Goal: Task Accomplishment & Management: Use online tool/utility

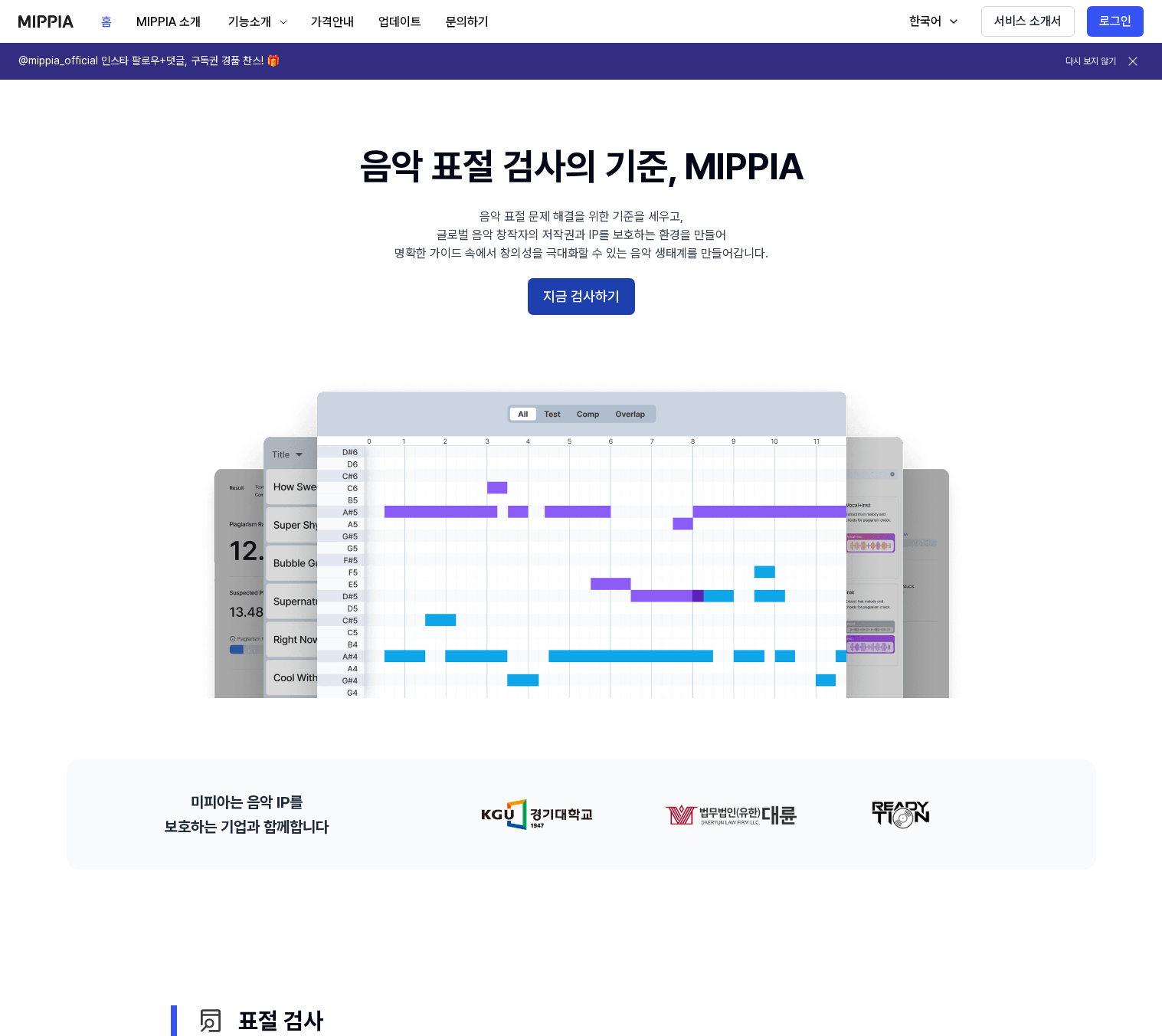
click at [588, 292] on button "지금 검사하기" at bounding box center [581, 296] width 108 height 36
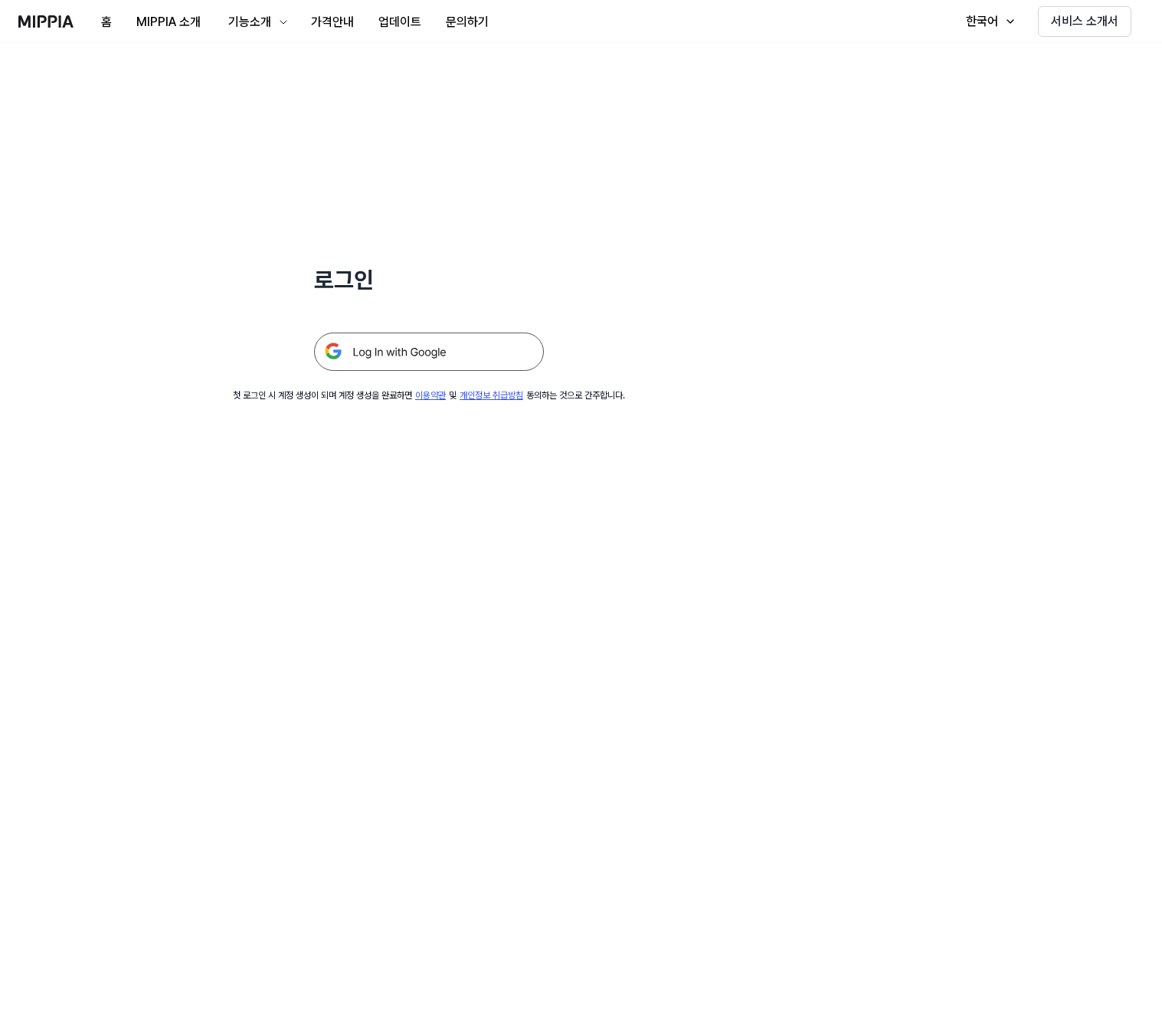
click at [392, 342] on img at bounding box center [429, 351] width 229 height 38
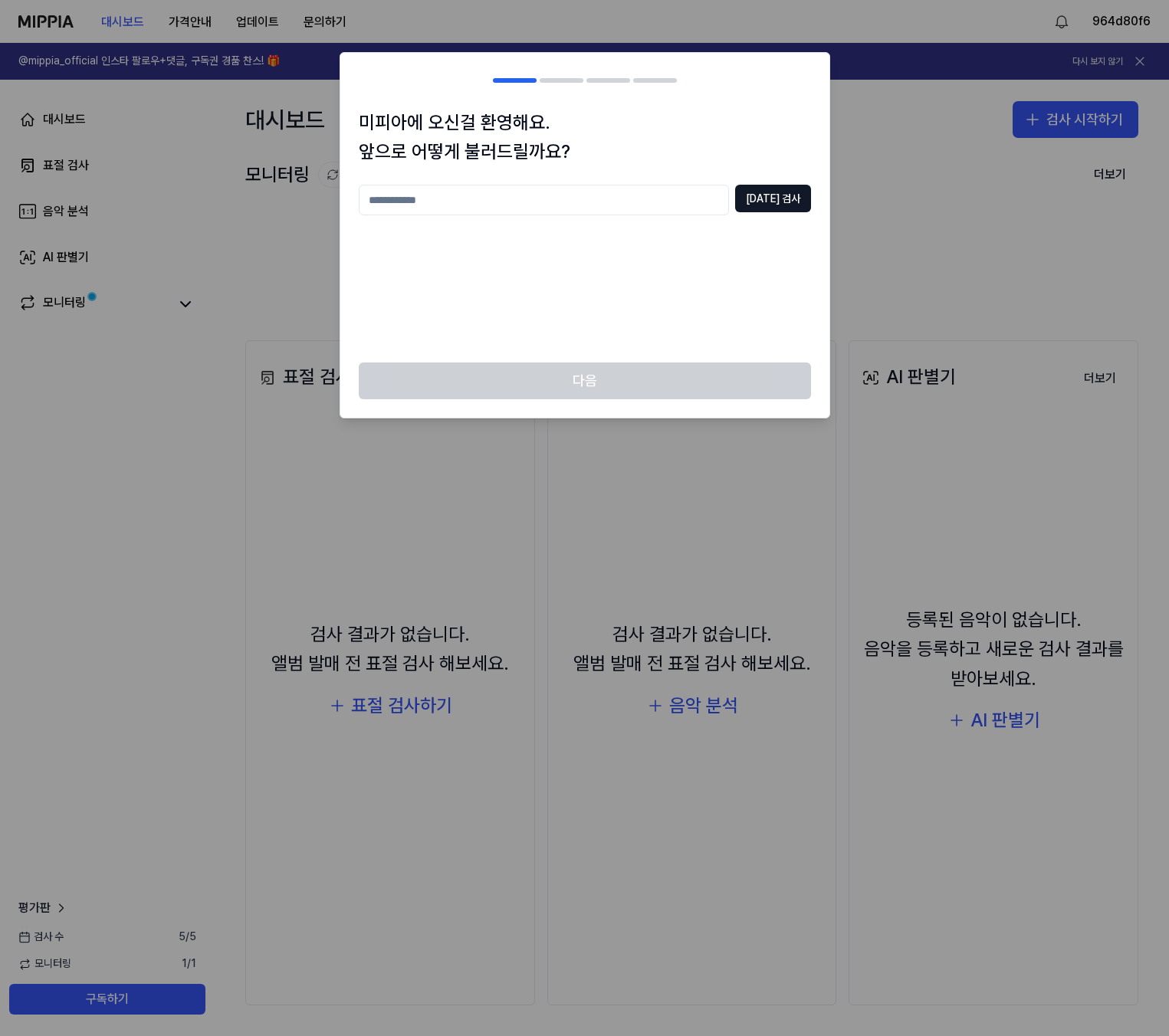
click at [466, 197] on input "text" at bounding box center [544, 200] width 370 height 30
type input "****"
click at [788, 207] on button "중복 검사" at bounding box center [772, 198] width 76 height 28
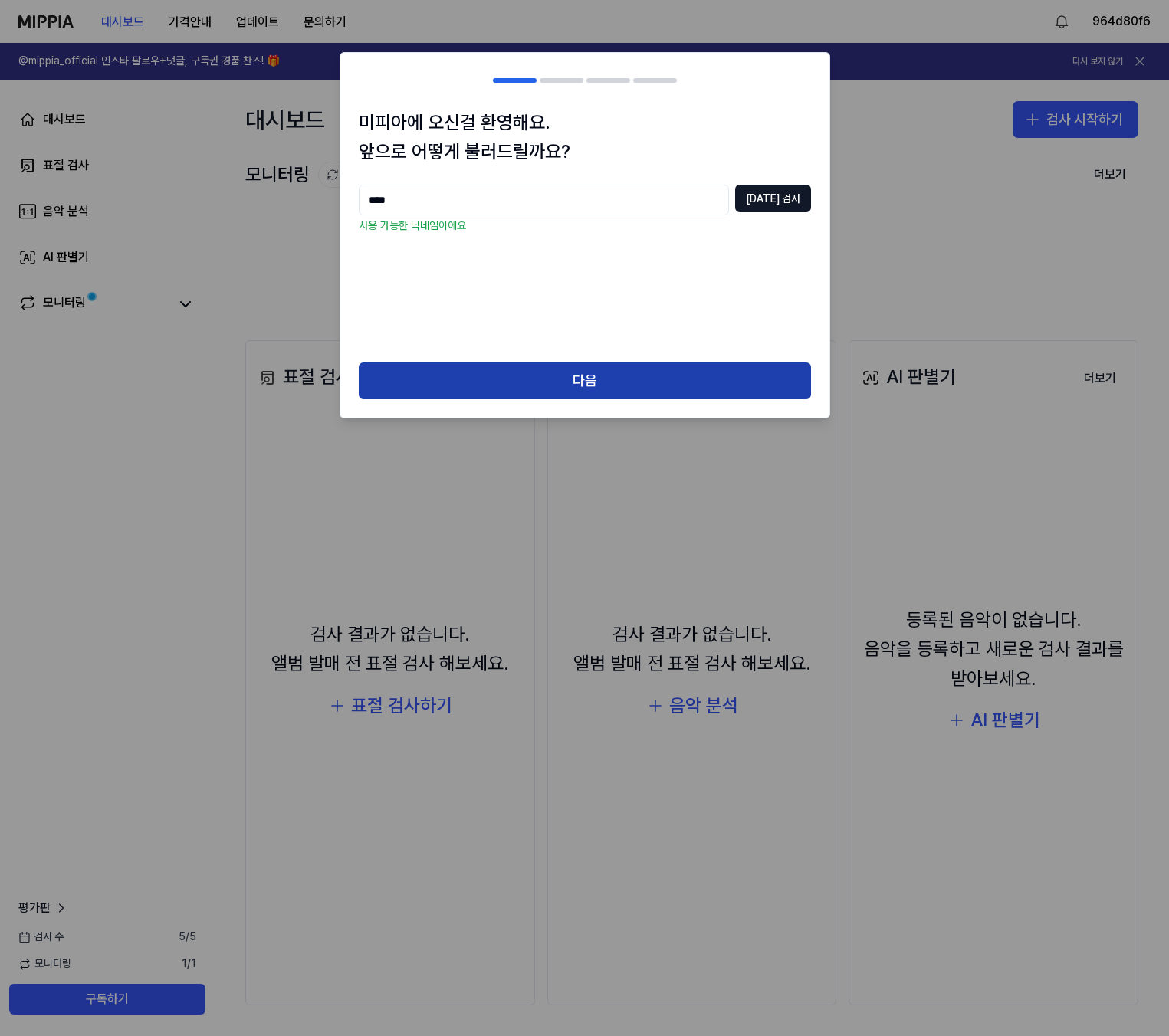
click at [583, 380] on button "다음" at bounding box center [584, 380] width 452 height 36
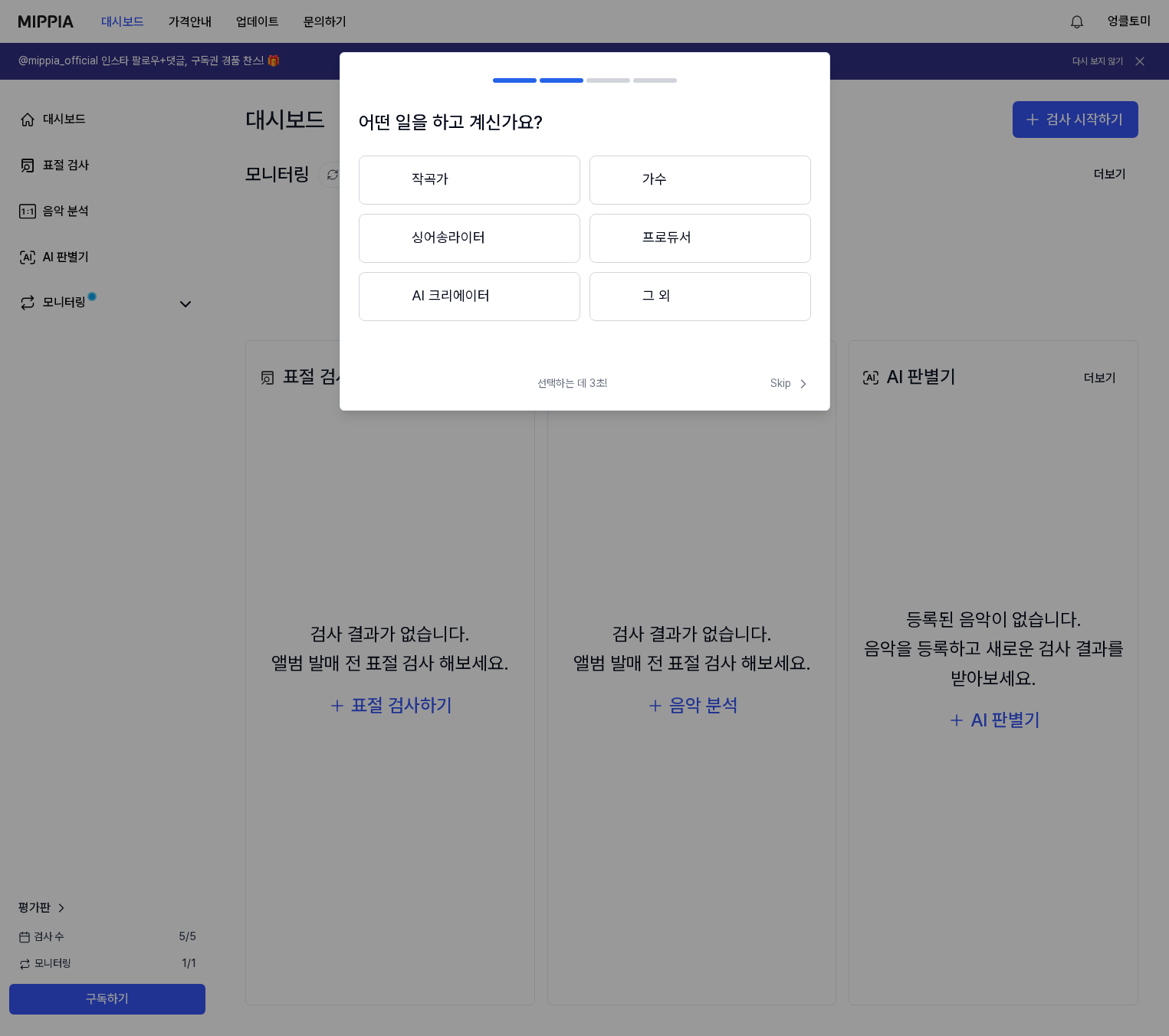
click at [661, 246] on button "프로듀서" at bounding box center [699, 237] width 222 height 49
click at [639, 246] on button "3년 이상" at bounding box center [699, 238] width 222 height 51
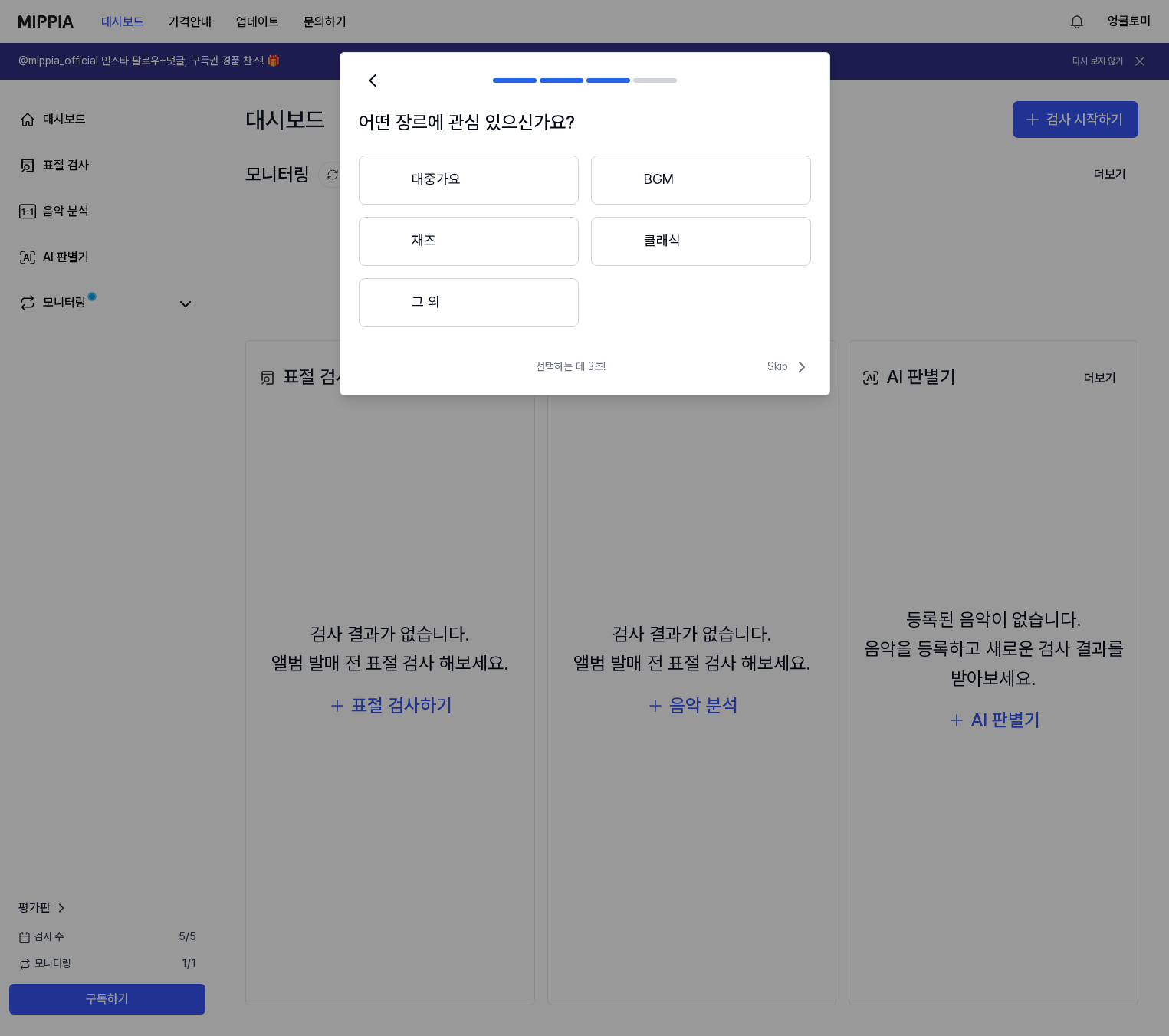
click at [490, 316] on button "그 외" at bounding box center [468, 302] width 220 height 49
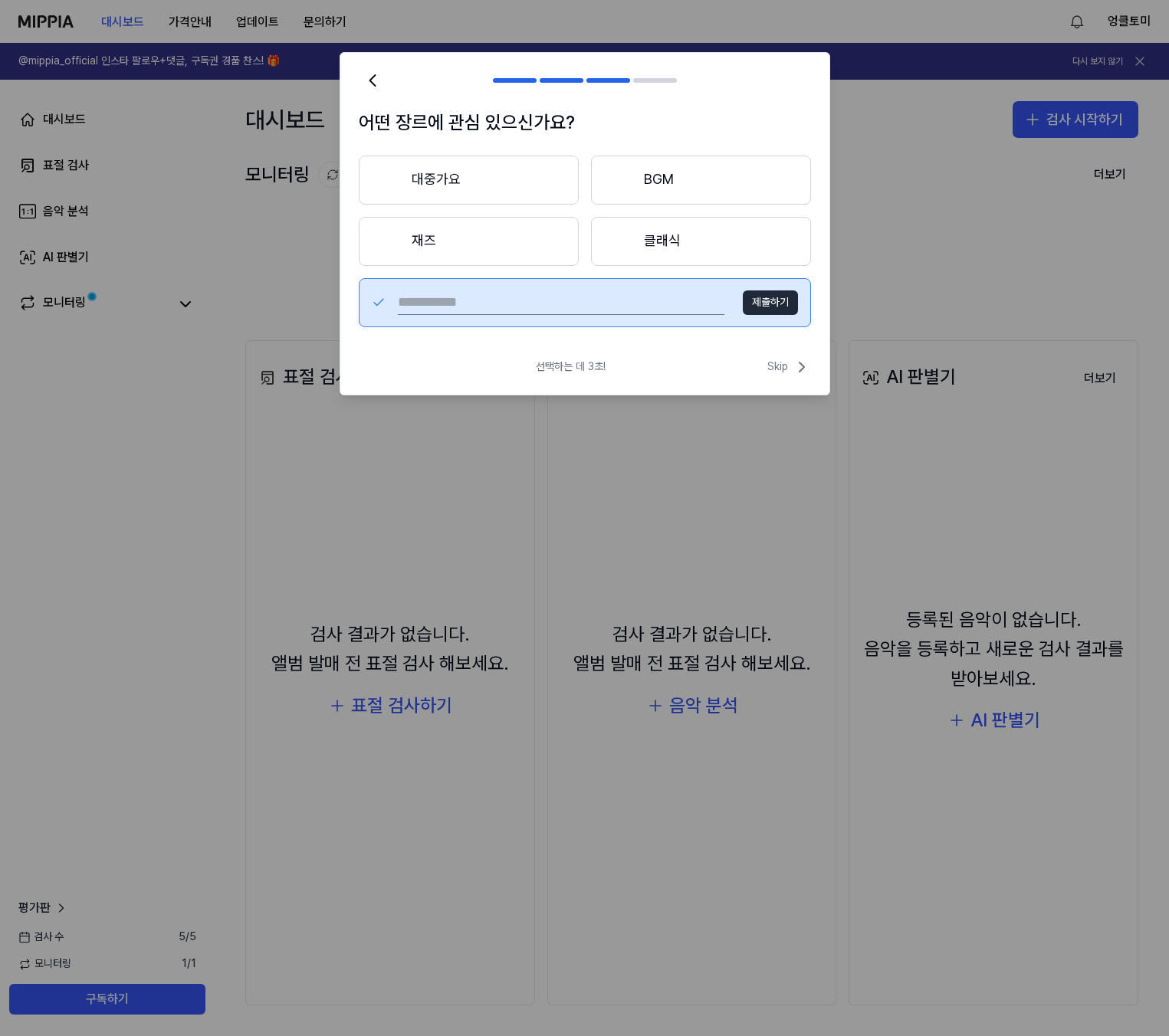
click at [477, 178] on button "대중가요" at bounding box center [468, 180] width 220 height 49
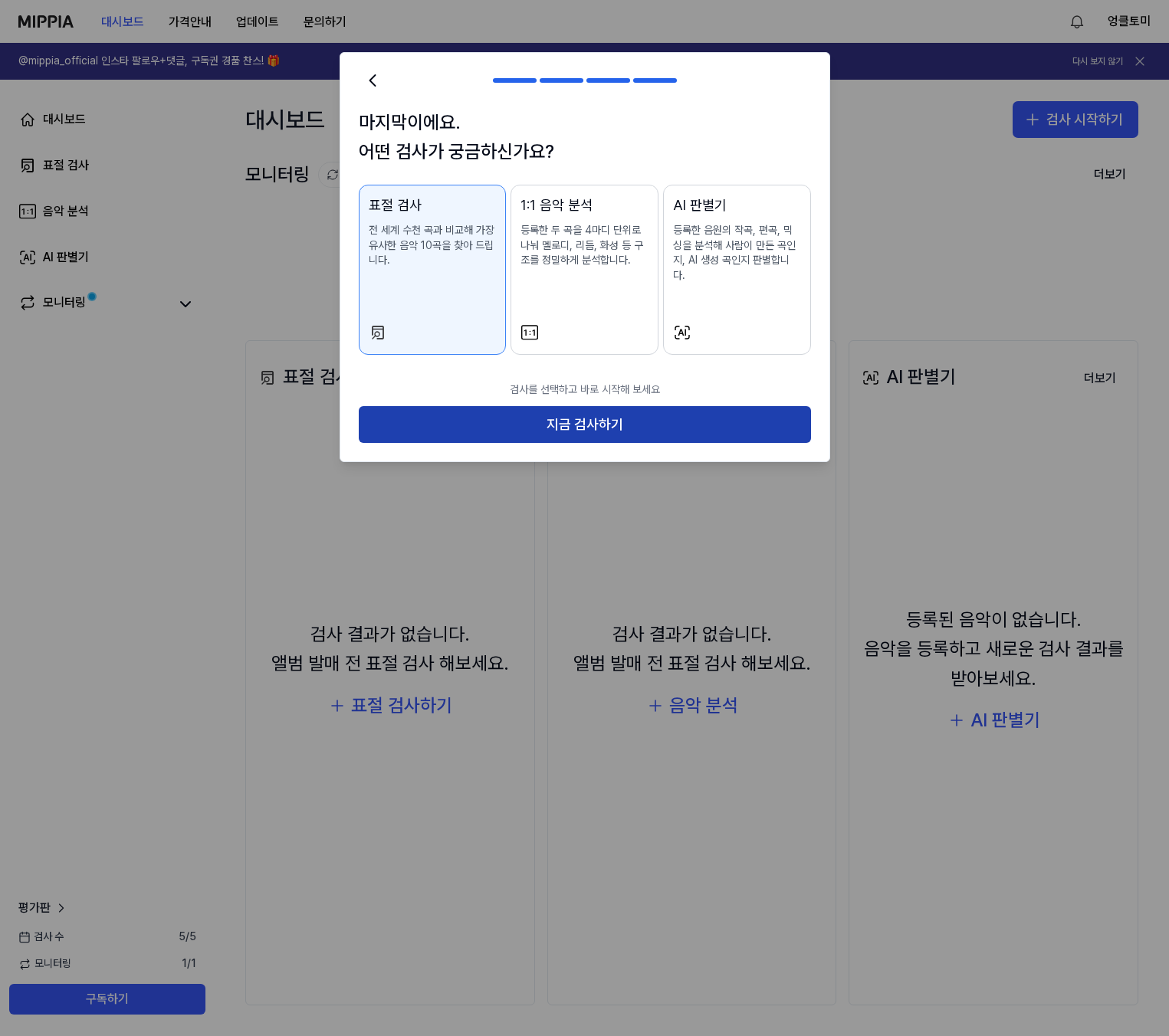
click at [556, 408] on button "지금 검사하기" at bounding box center [584, 424] width 452 height 36
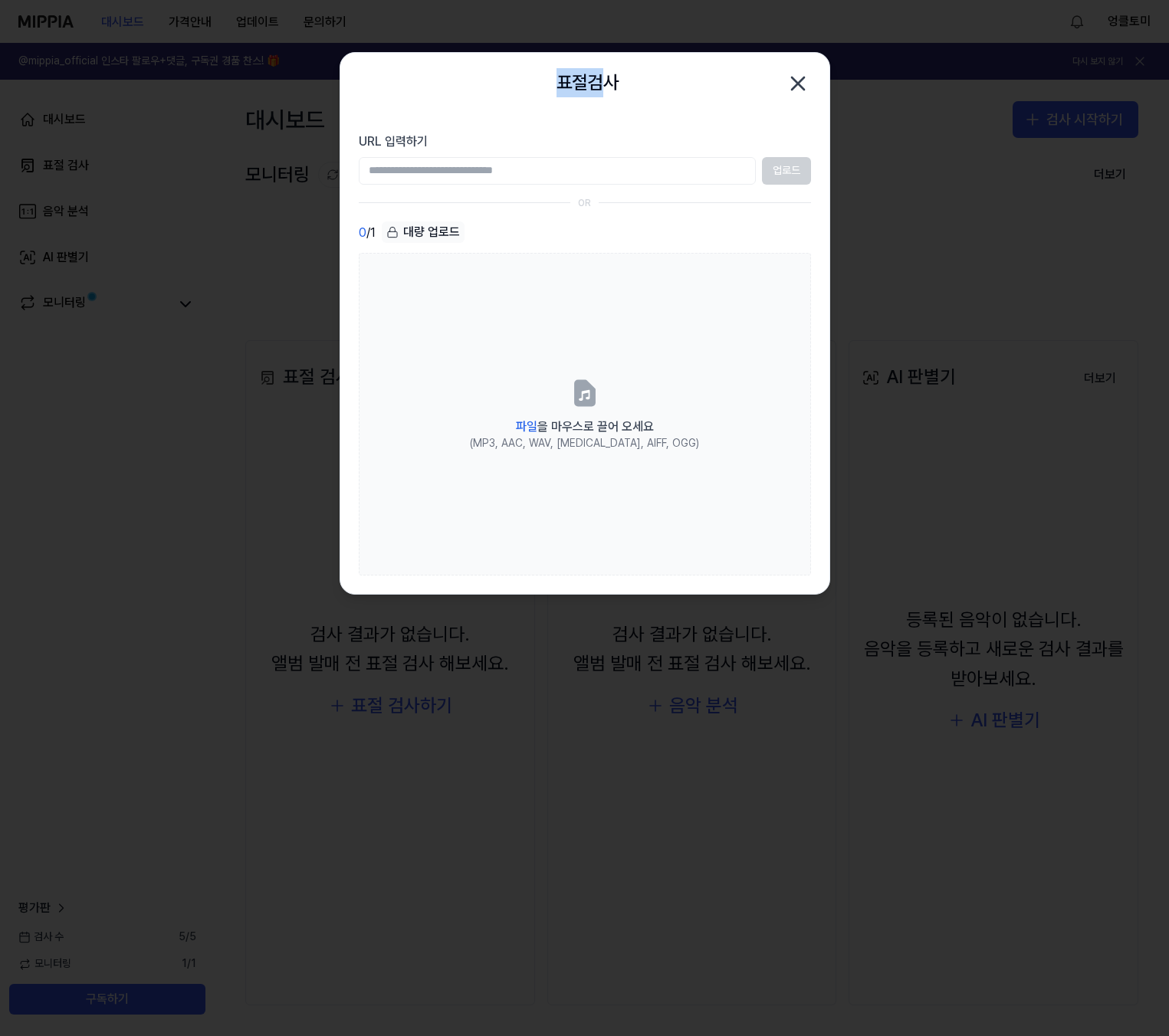
drag, startPoint x: 509, startPoint y: 55, endPoint x: 610, endPoint y: 109, distance: 114.5
click at [610, 109] on div "표절검사 닫기" at bounding box center [584, 83] width 489 height 61
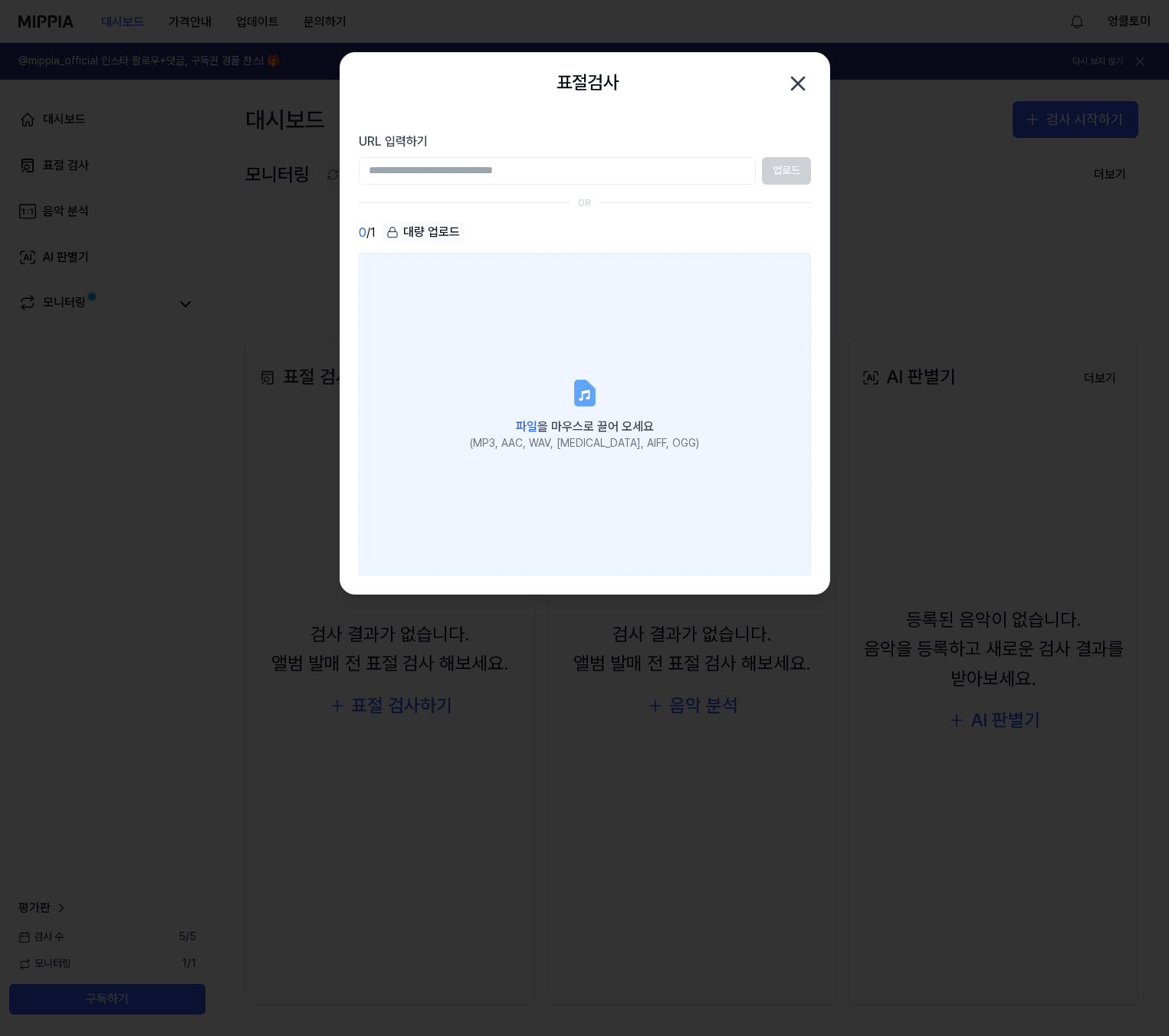
click at [589, 390] on icon at bounding box center [584, 392] width 19 height 24
click at [0, 0] on input "파일 을 마우스로 끌어 오세요 (MP3, AAC, WAV, [MEDICAL_DATA], AIFF, OGG)" at bounding box center [0, 0] width 0 height 0
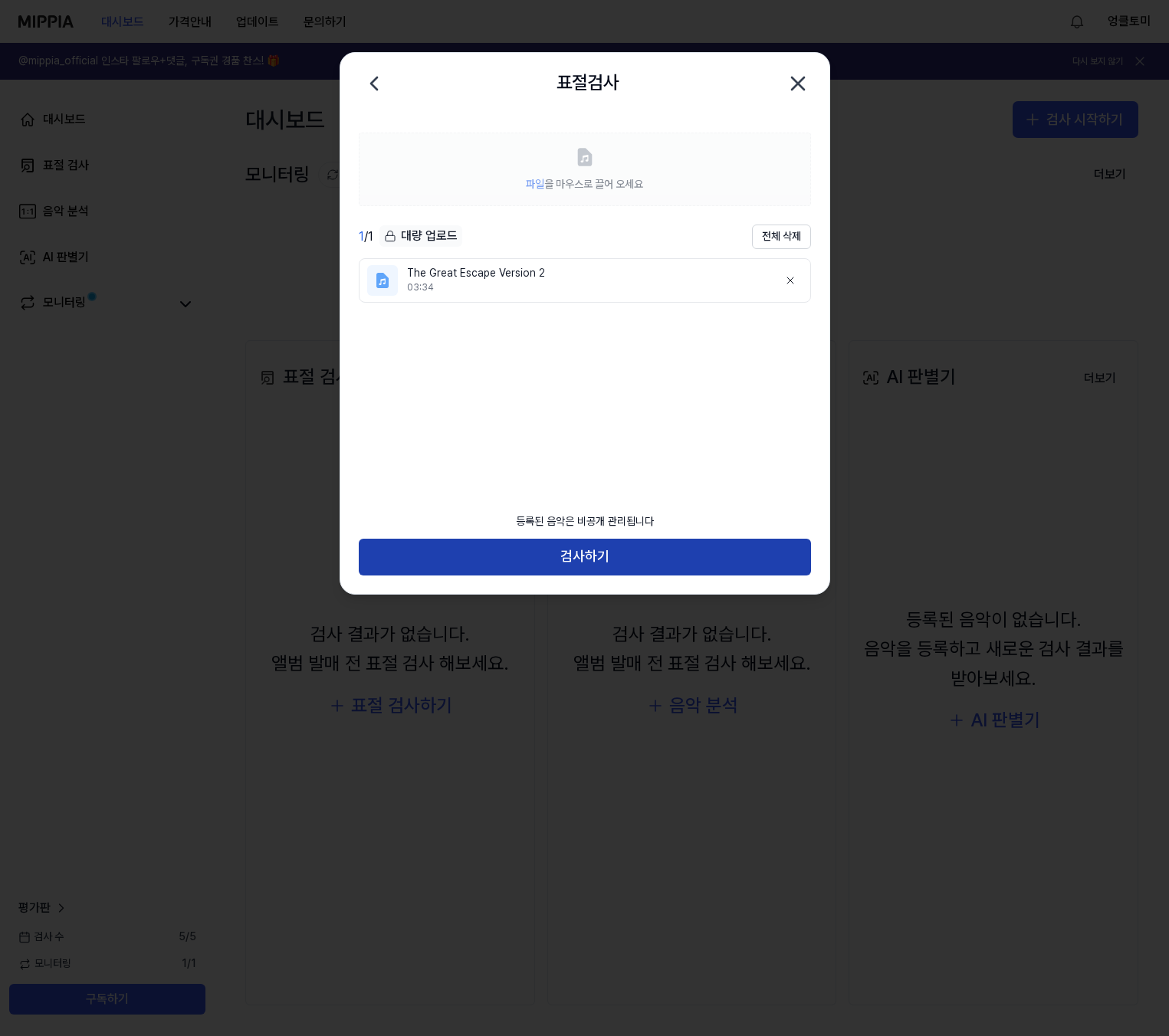
click at [589, 555] on button "검사하기" at bounding box center [584, 557] width 452 height 36
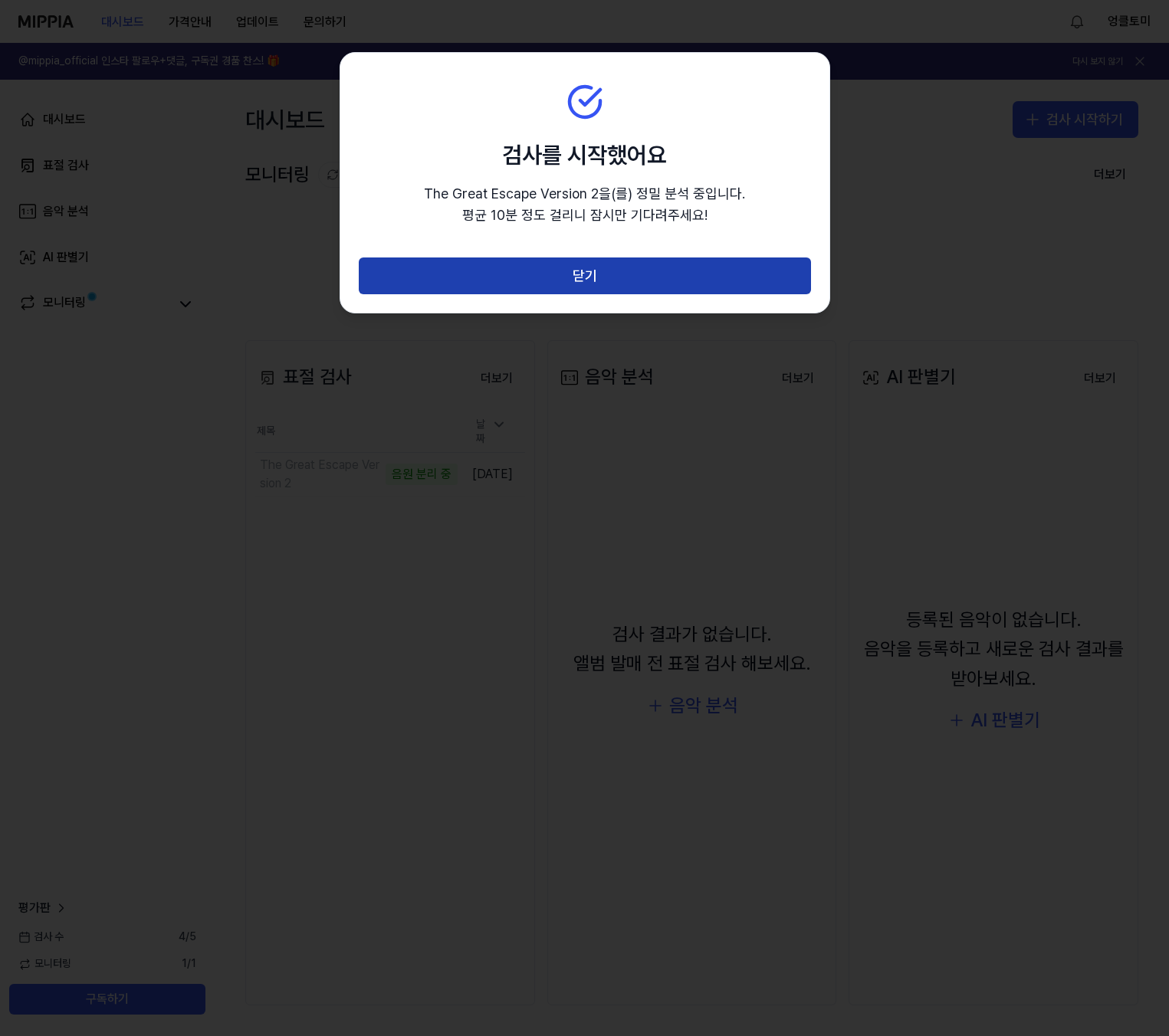
click at [606, 284] on button "닫기" at bounding box center [584, 275] width 452 height 36
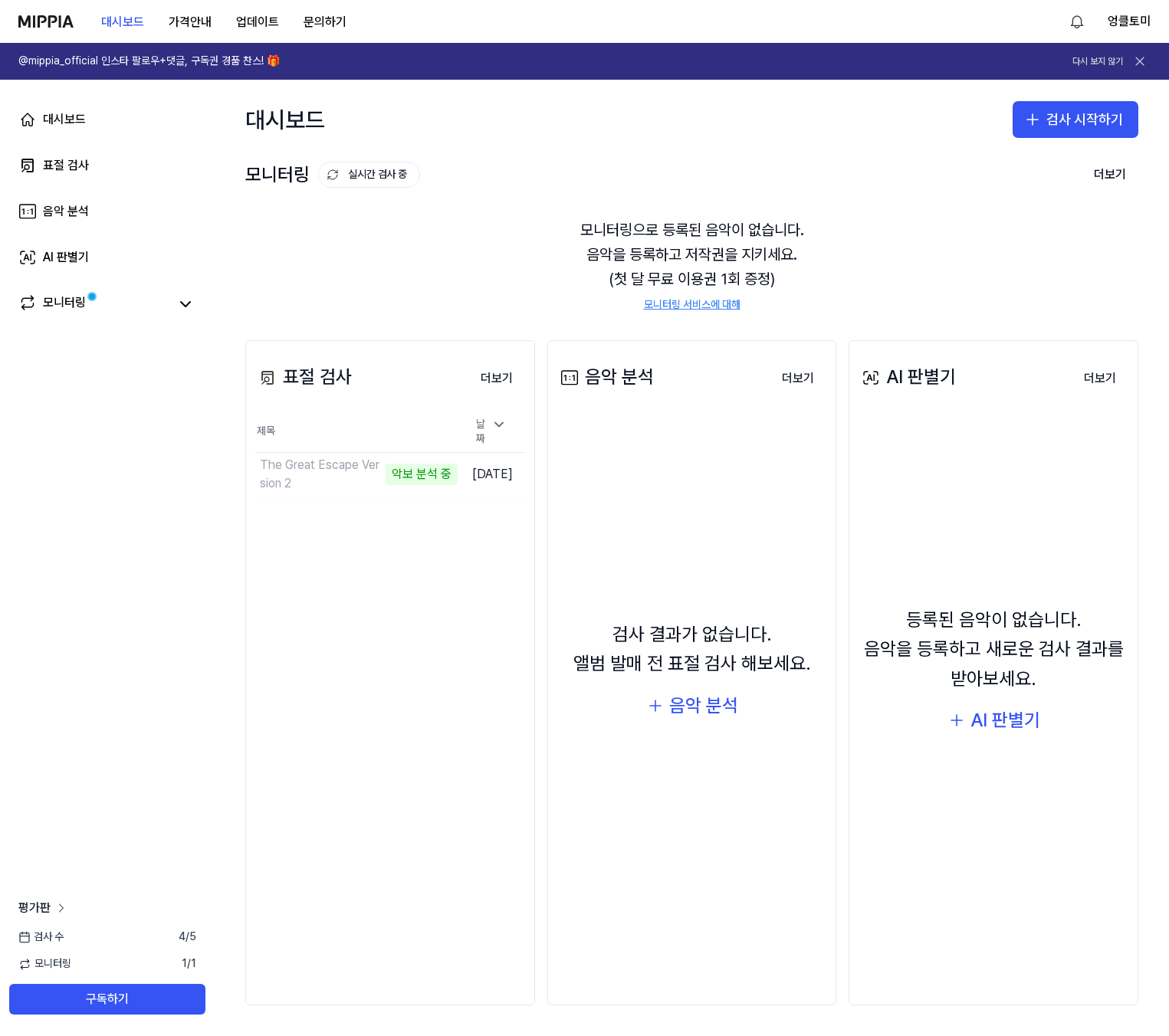
click at [64, 910] on icon at bounding box center [60, 907] width 15 height 15
click at [540, 329] on div "표절 검사 더보기 표절 검사 제목 날짜 The Great Escape Version 2 악보 분석 중 이동하기 2025.10.07. 더보기 음…" at bounding box center [691, 672] width 954 height 727
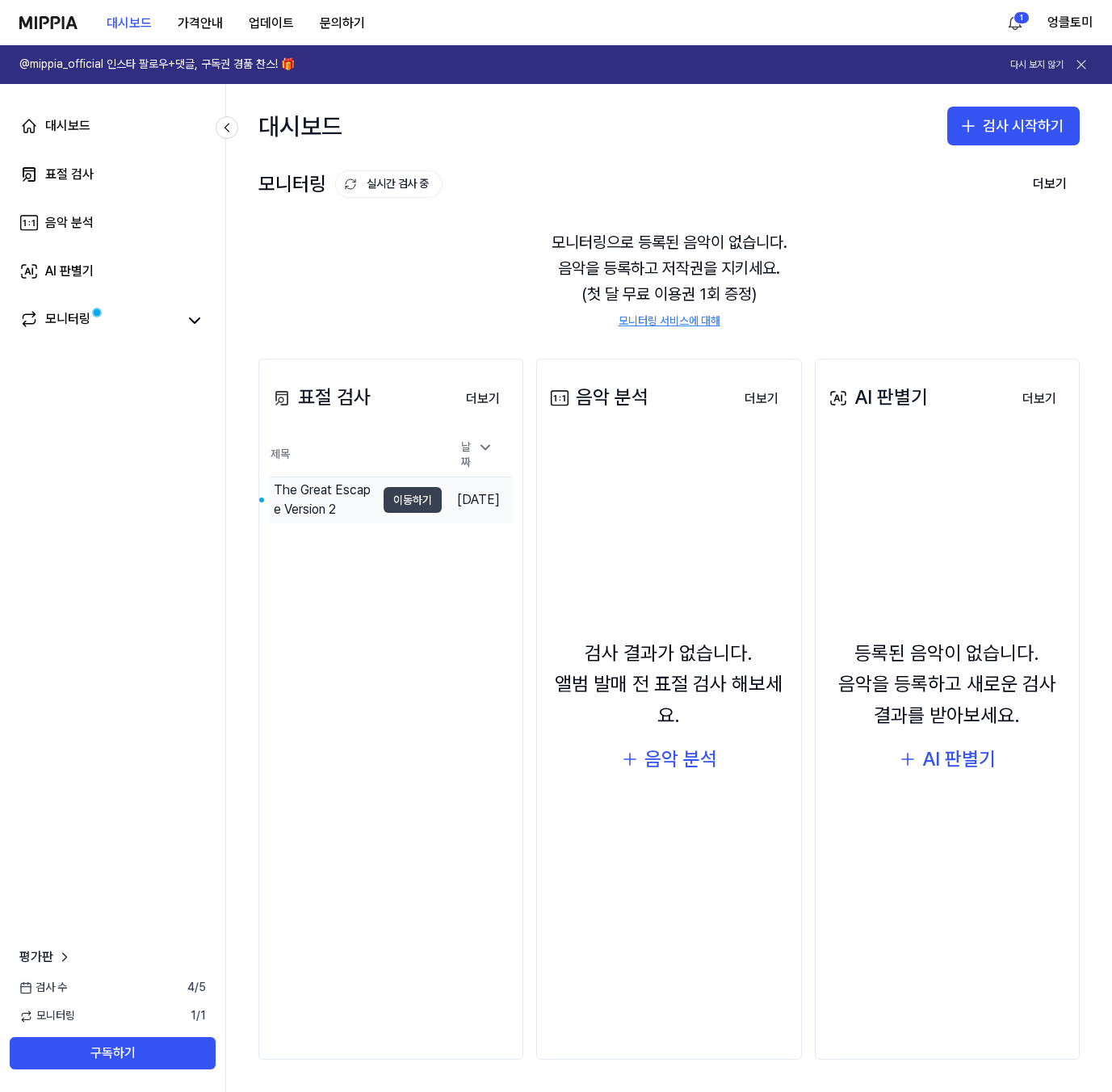
click at [402, 496] on button "이동하기" at bounding box center [413, 500] width 58 height 26
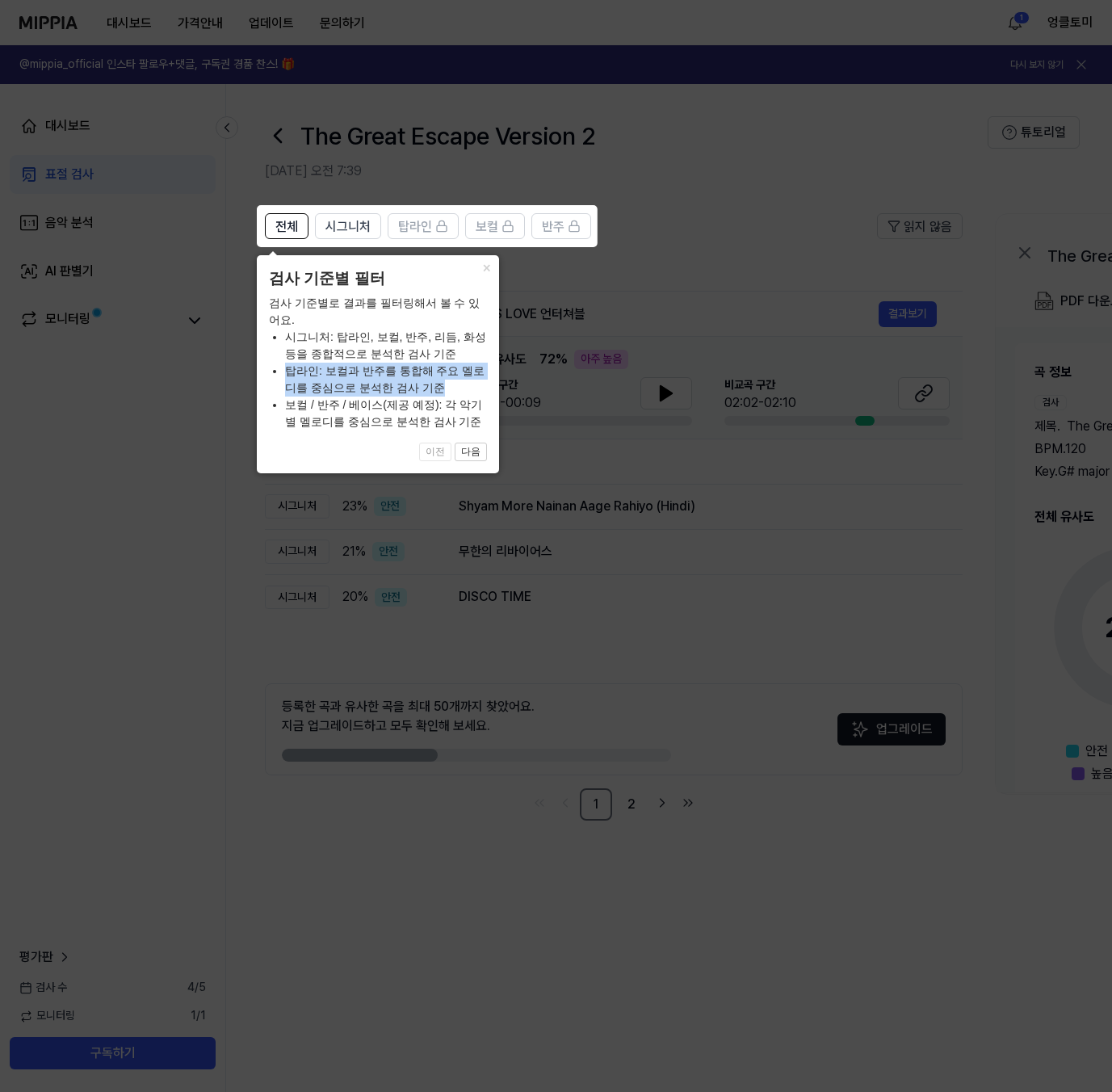
drag, startPoint x: 286, startPoint y: 368, endPoint x: 462, endPoint y: 392, distance: 177.6
click at [462, 392] on li "탑라인: 보컬과 반주를 통합해 주요 멜로디를 중심으로 분석한 검사 기준" at bounding box center [385, 380] width 202 height 34
click at [466, 453] on button "다음" at bounding box center [471, 452] width 32 height 20
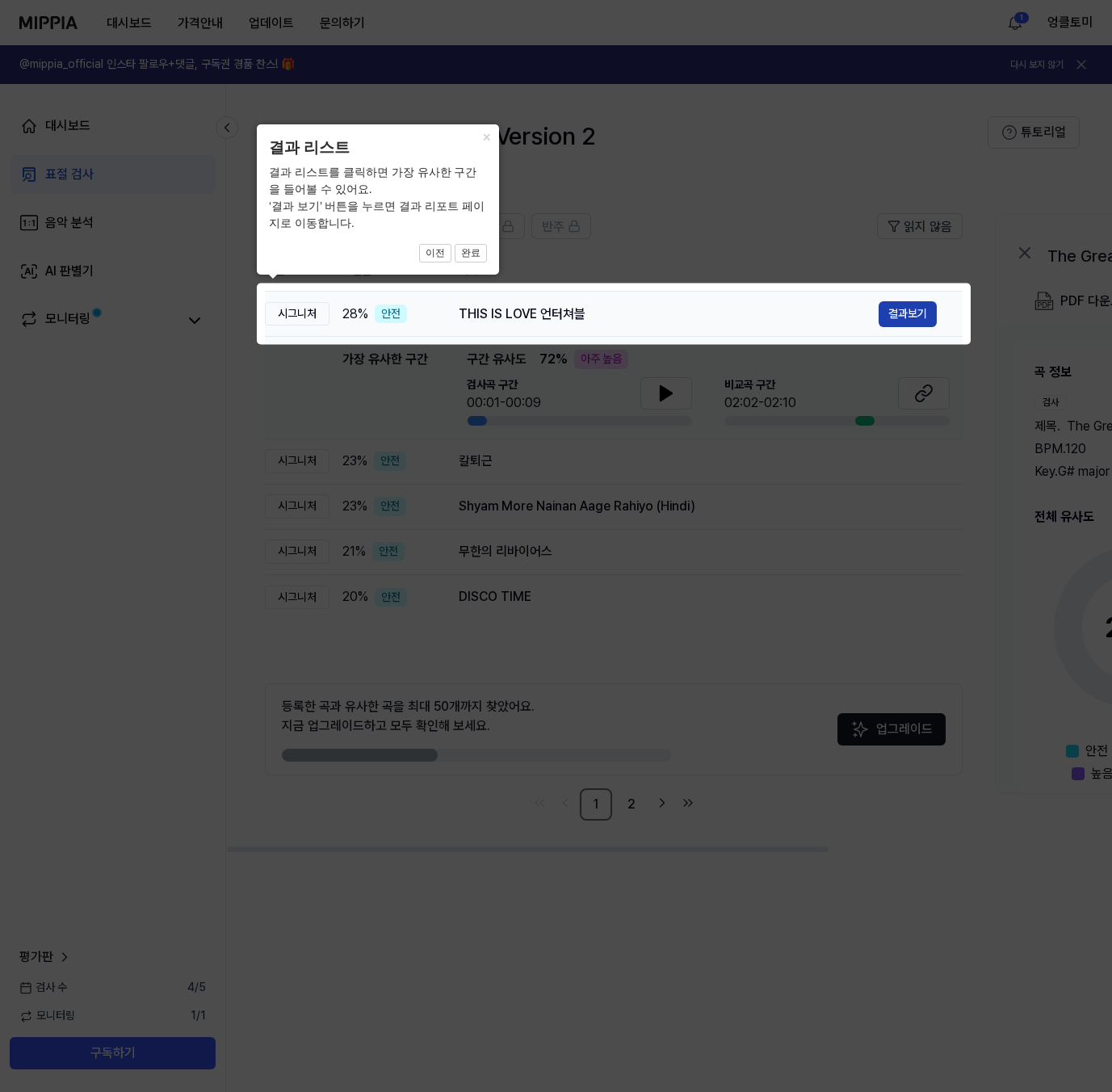
click at [909, 312] on button "결과보기" at bounding box center [908, 314] width 58 height 26
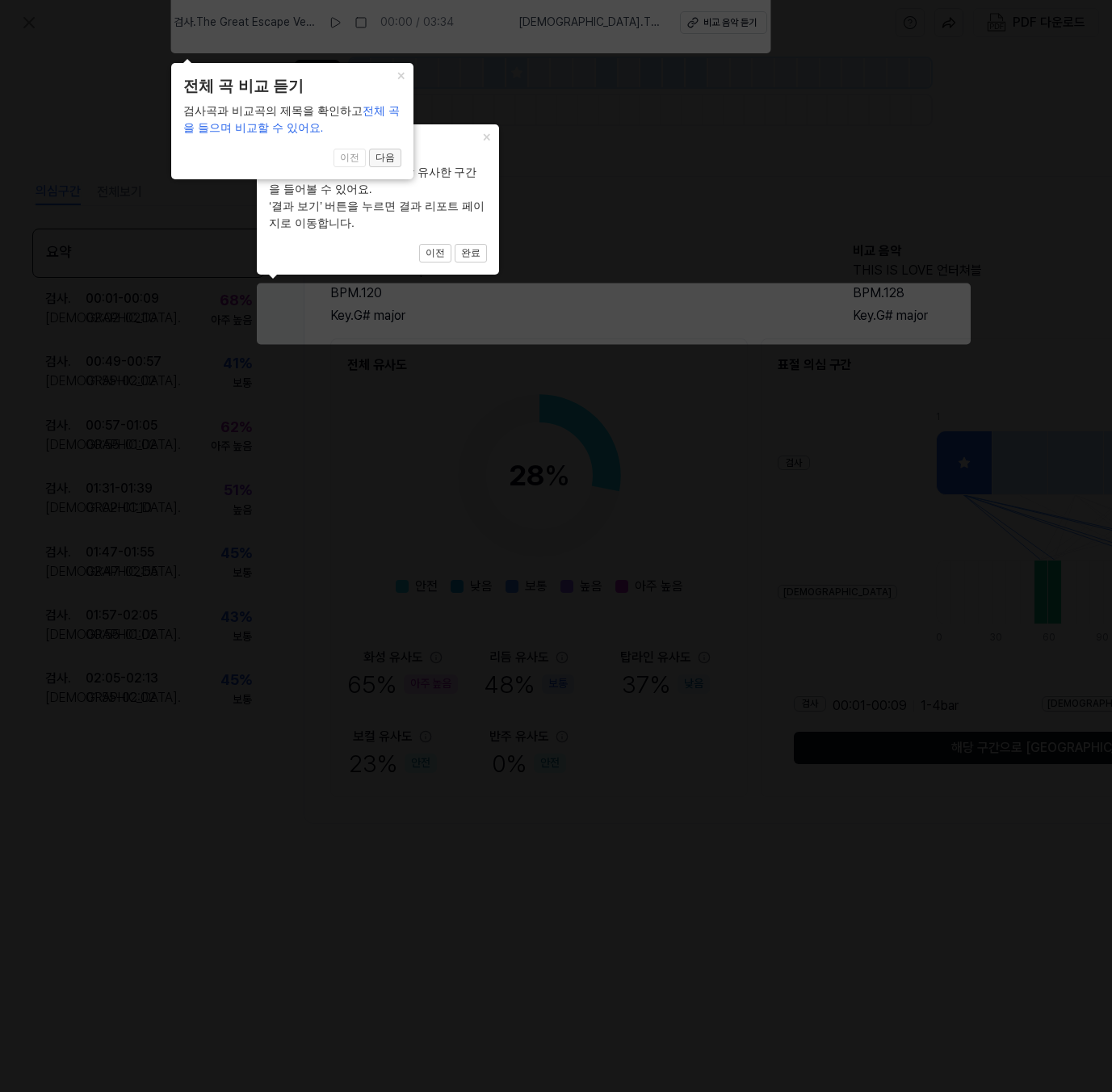
click at [392, 155] on button "다음" at bounding box center [385, 157] width 32 height 20
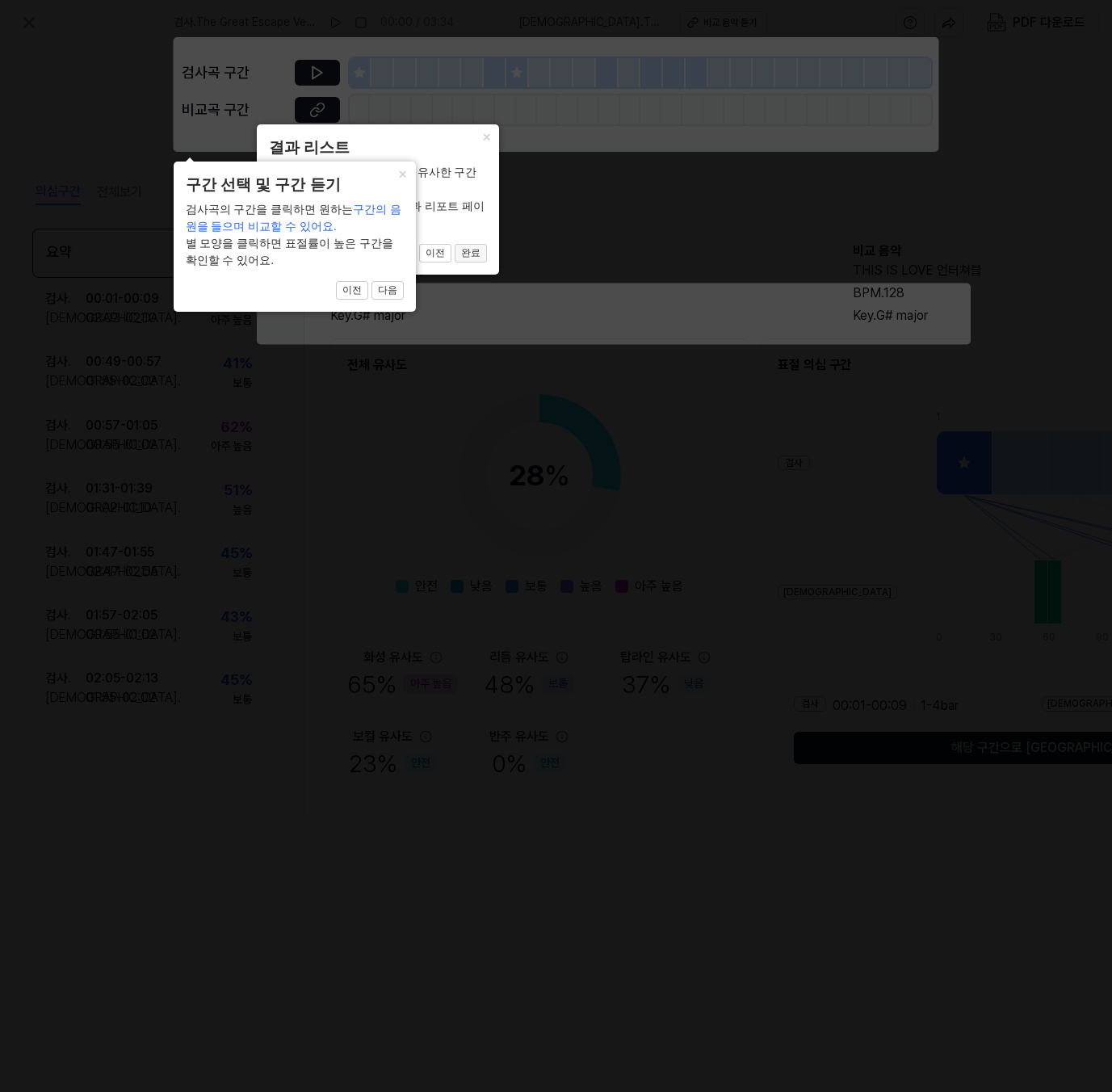
click at [477, 249] on button "완료" at bounding box center [471, 253] width 32 height 20
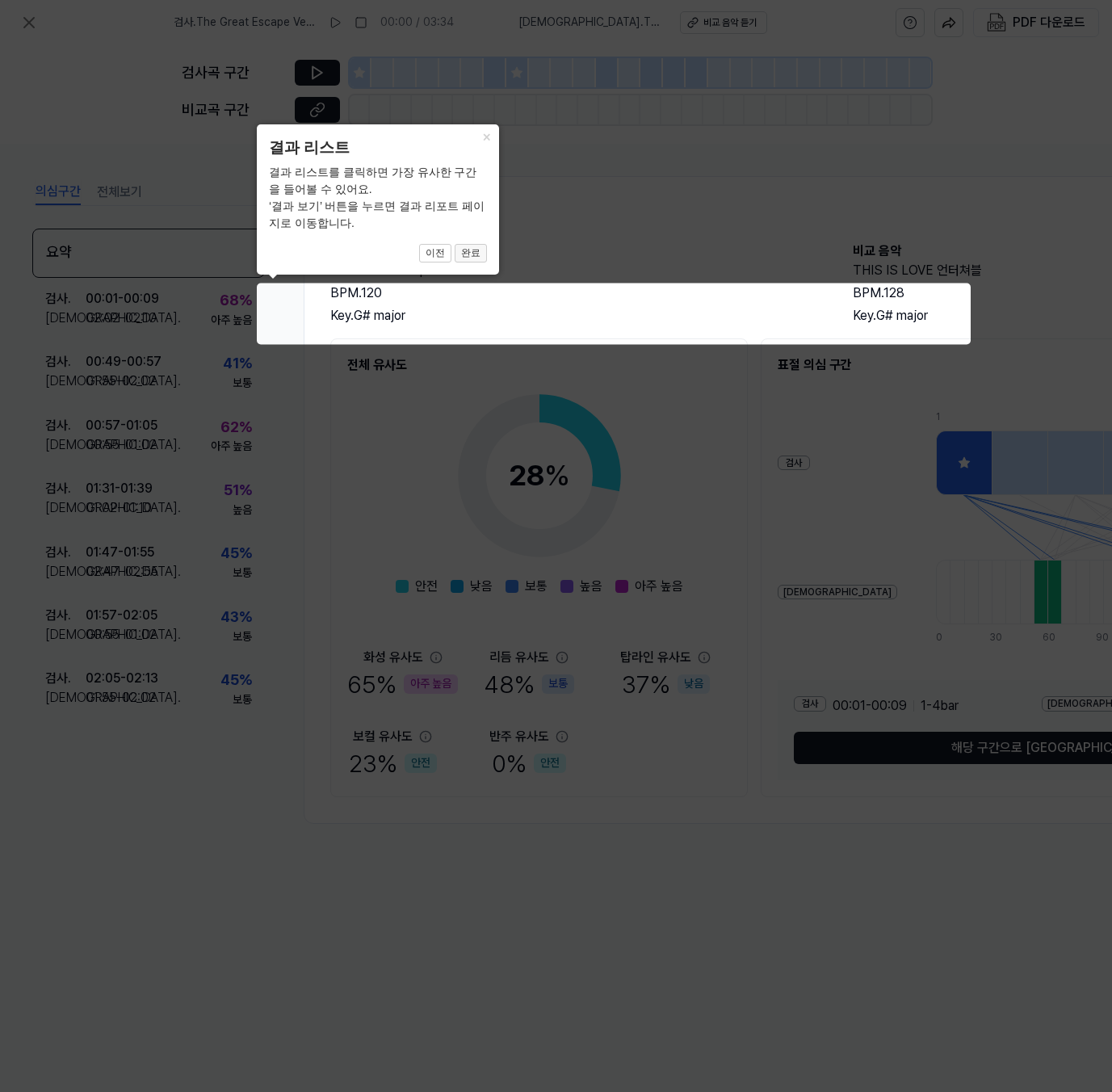
click at [477, 249] on button "완료" at bounding box center [471, 253] width 32 height 20
click at [484, 136] on button "×" at bounding box center [487, 136] width 26 height 22
click at [469, 254] on button "완료" at bounding box center [471, 253] width 32 height 20
click at [465, 252] on button "완료" at bounding box center [471, 253] width 32 height 20
click at [489, 137] on button "×" at bounding box center [487, 136] width 26 height 22
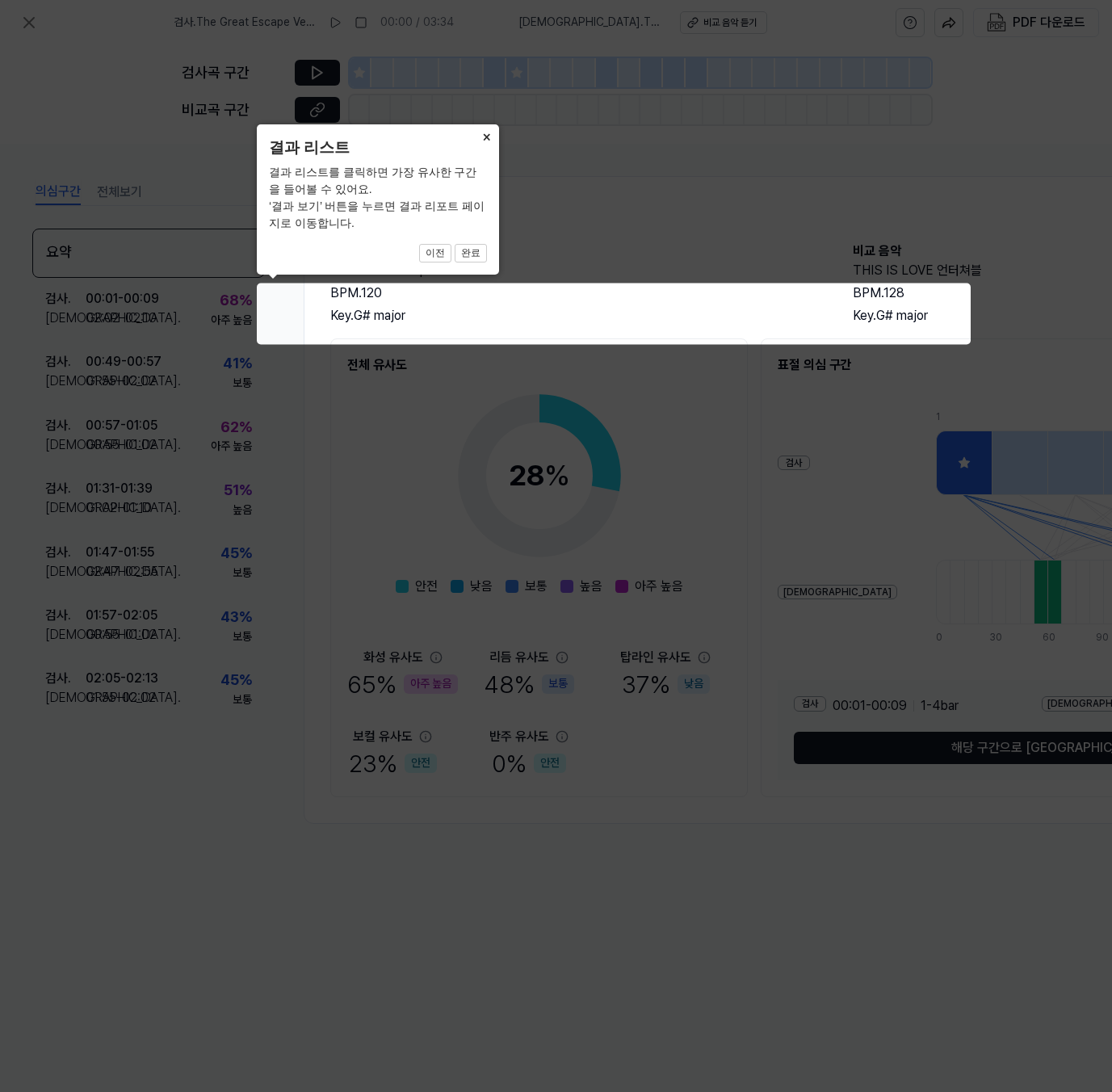
click at [483, 139] on button "×" at bounding box center [487, 136] width 26 height 22
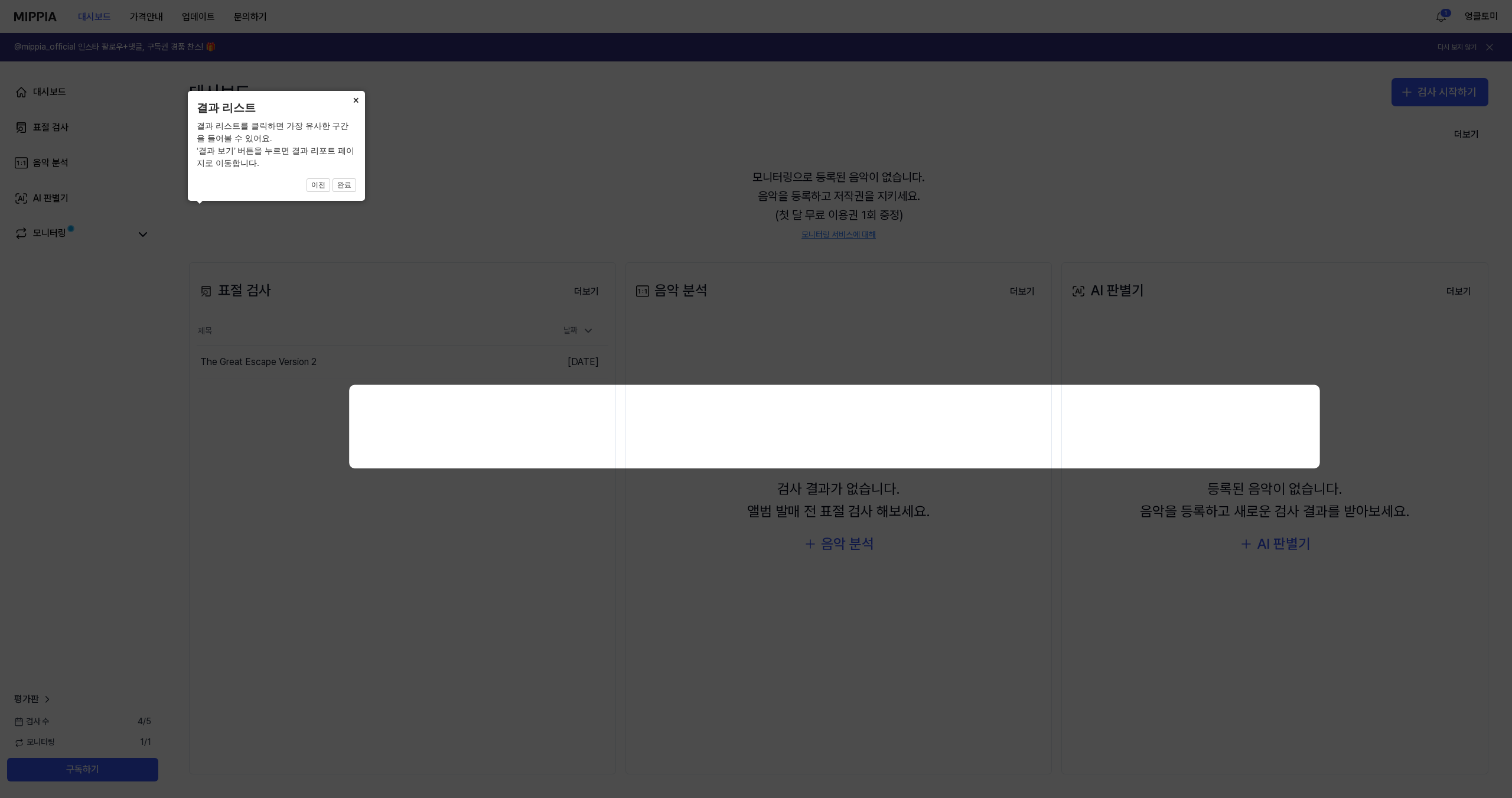
click at [355, 104] on button "×" at bounding box center [356, 99] width 19 height 16
click at [355, 103] on button "×" at bounding box center [356, 99] width 19 height 16
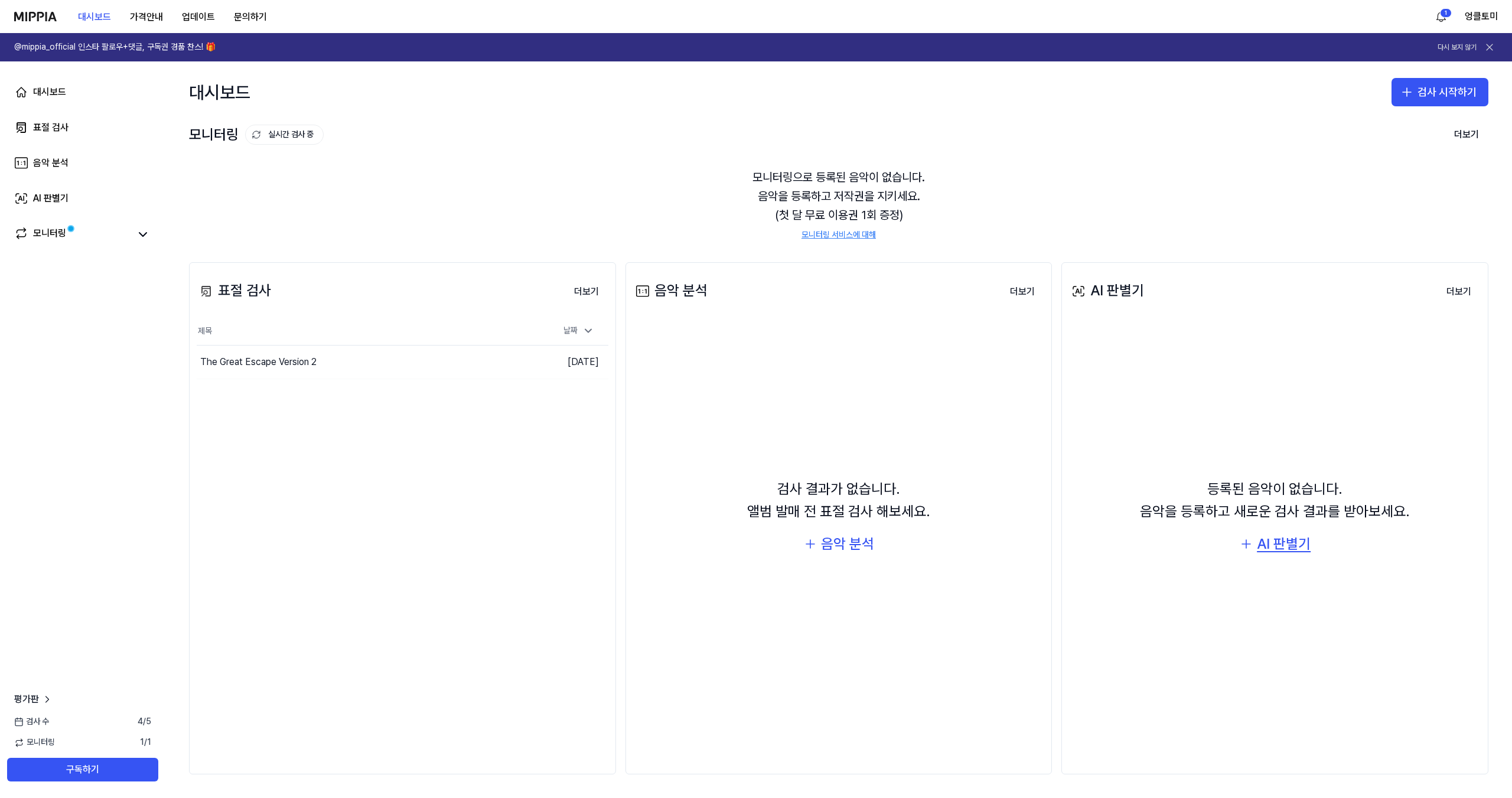
click at [1286, 552] on div "AI 판별기" at bounding box center [1284, 544] width 53 height 23
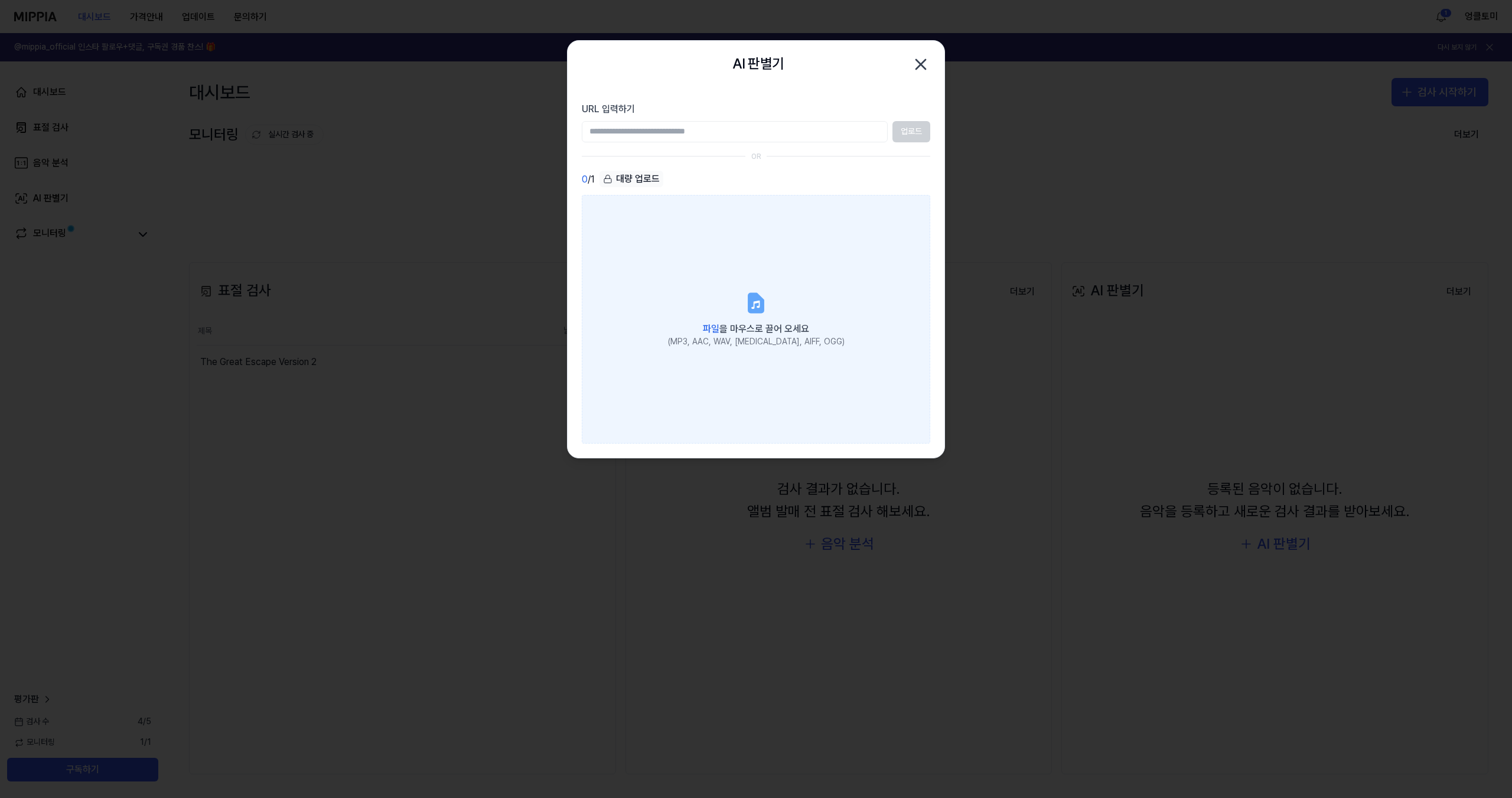
click at [760, 300] on icon at bounding box center [756, 302] width 14 height 19
click at [0, 0] on input "파일 을 마우스로 끌어 오세요 (MP3, AAC, WAV, [MEDICAL_DATA], AIFF, OGG)" at bounding box center [0, 0] width 0 height 0
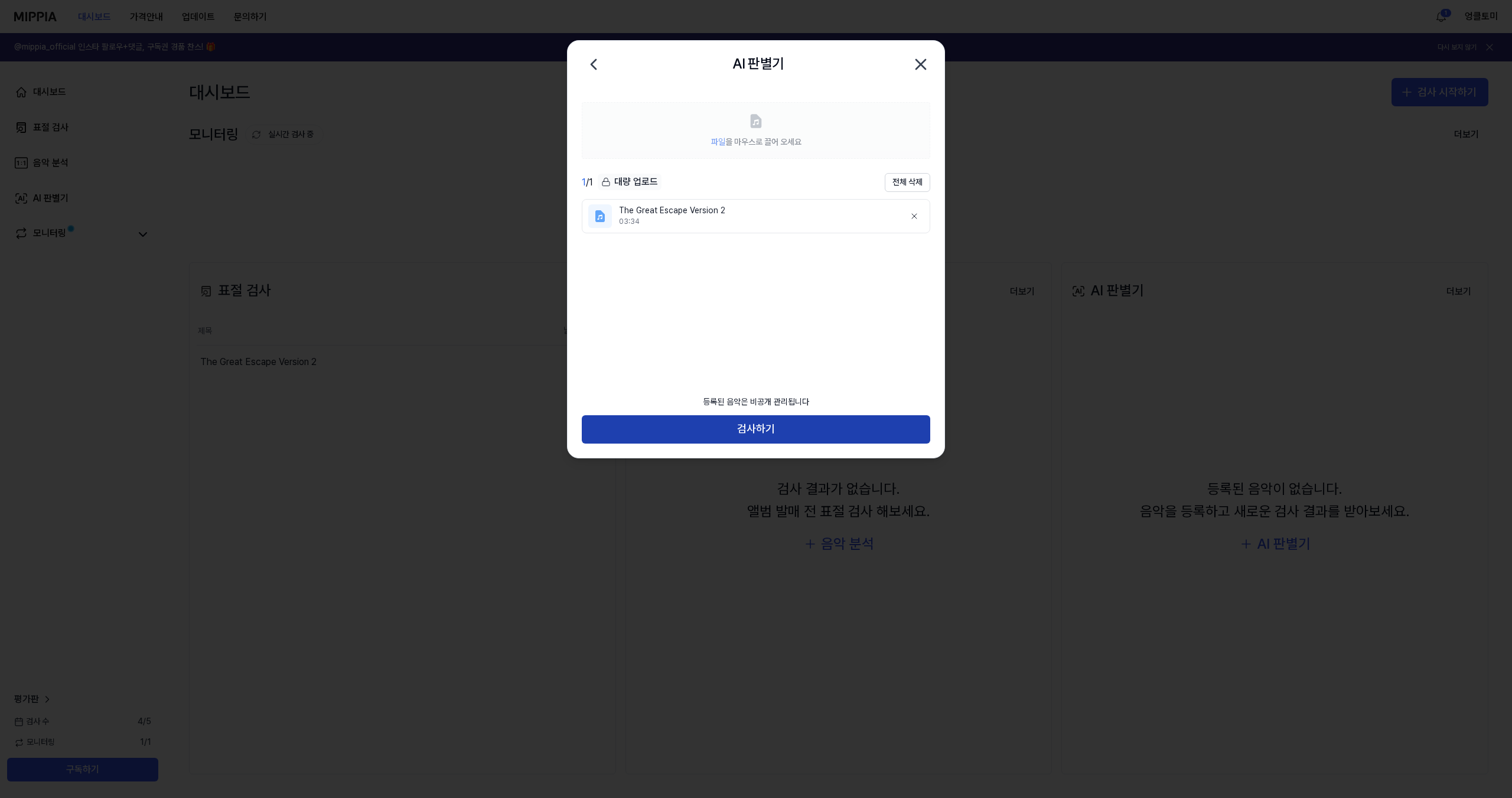
click at [767, 432] on button "검사하기" at bounding box center [756, 429] width 348 height 28
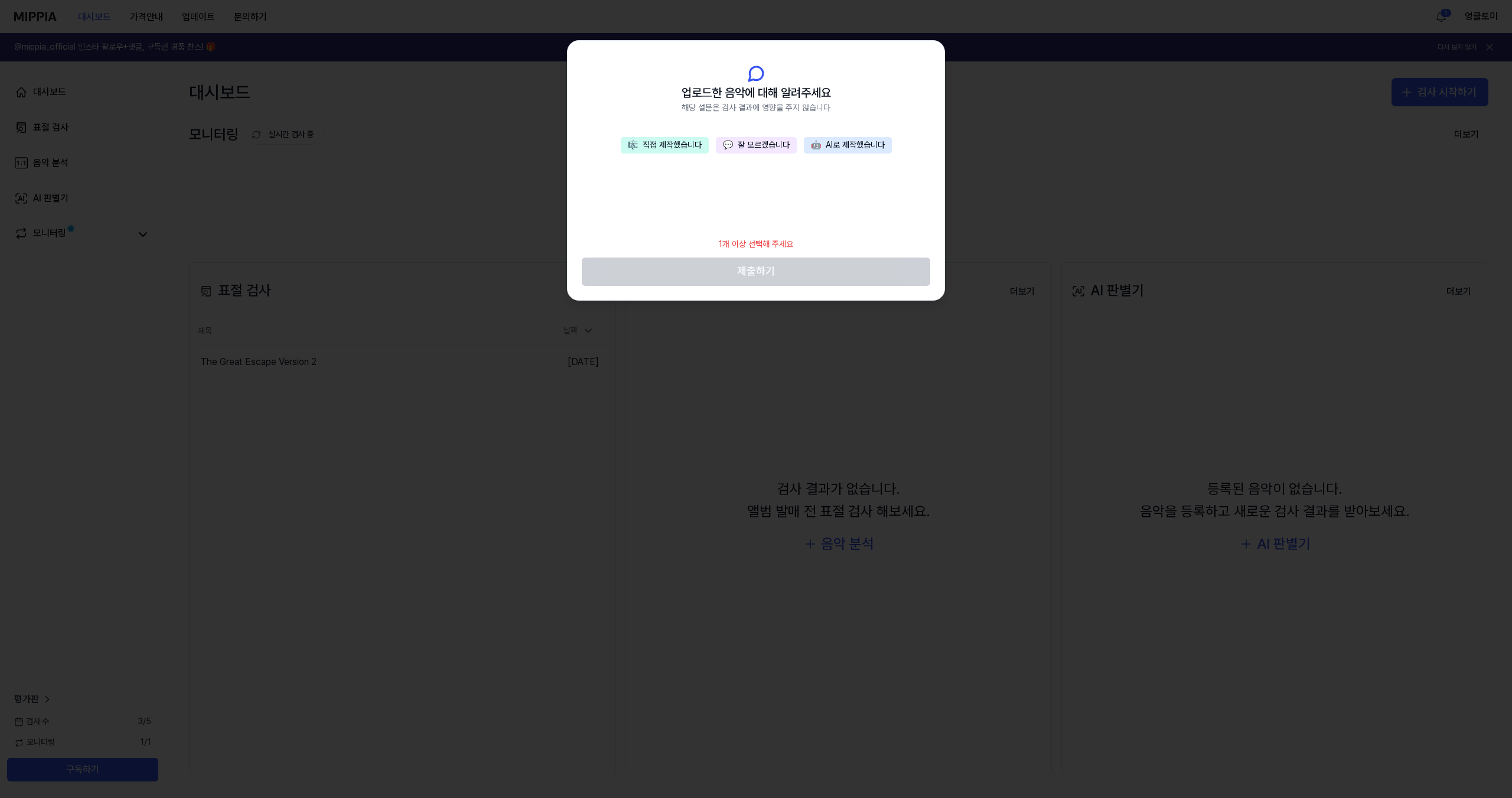
click at [686, 144] on button "🎼 직접 제작했습니다" at bounding box center [664, 145] width 88 height 16
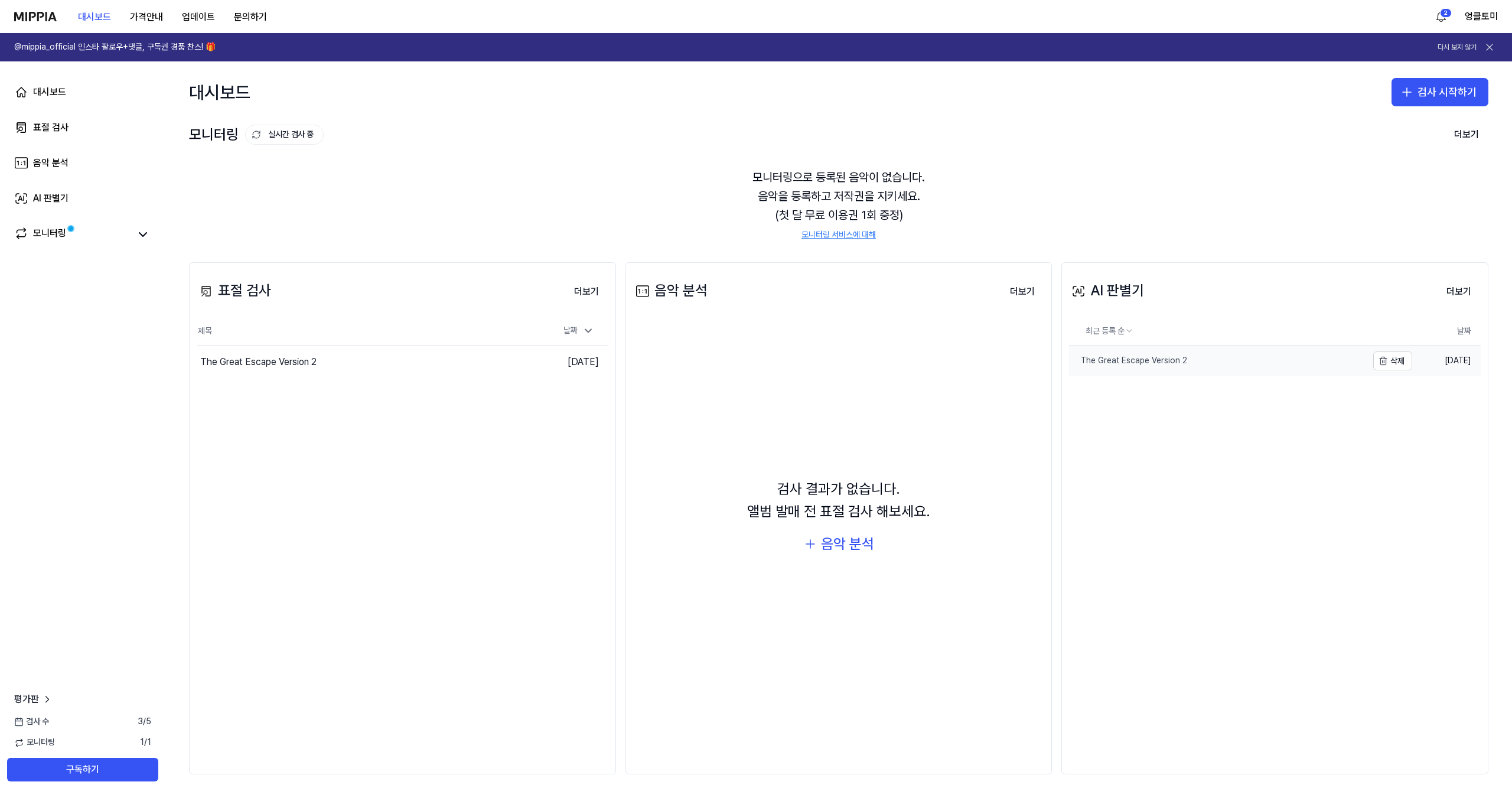
click at [1154, 357] on div "The Great Escape Version 2" at bounding box center [1128, 361] width 118 height 12
